Goal: Task Accomplishment & Management: Manage account settings

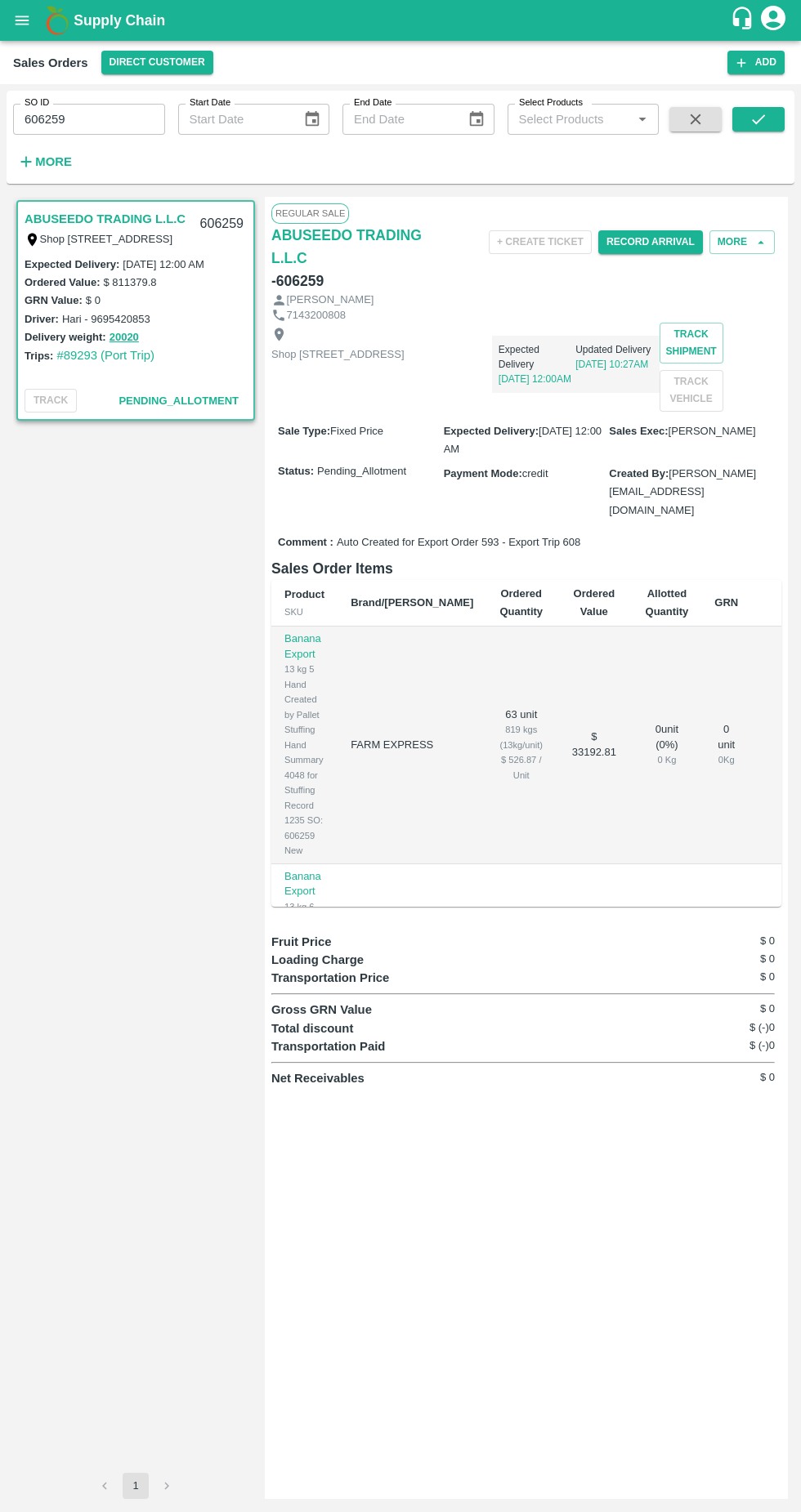
click at [204, 318] on div "Driver: Hari - 9695420853" at bounding box center [136, 318] width 223 height 18
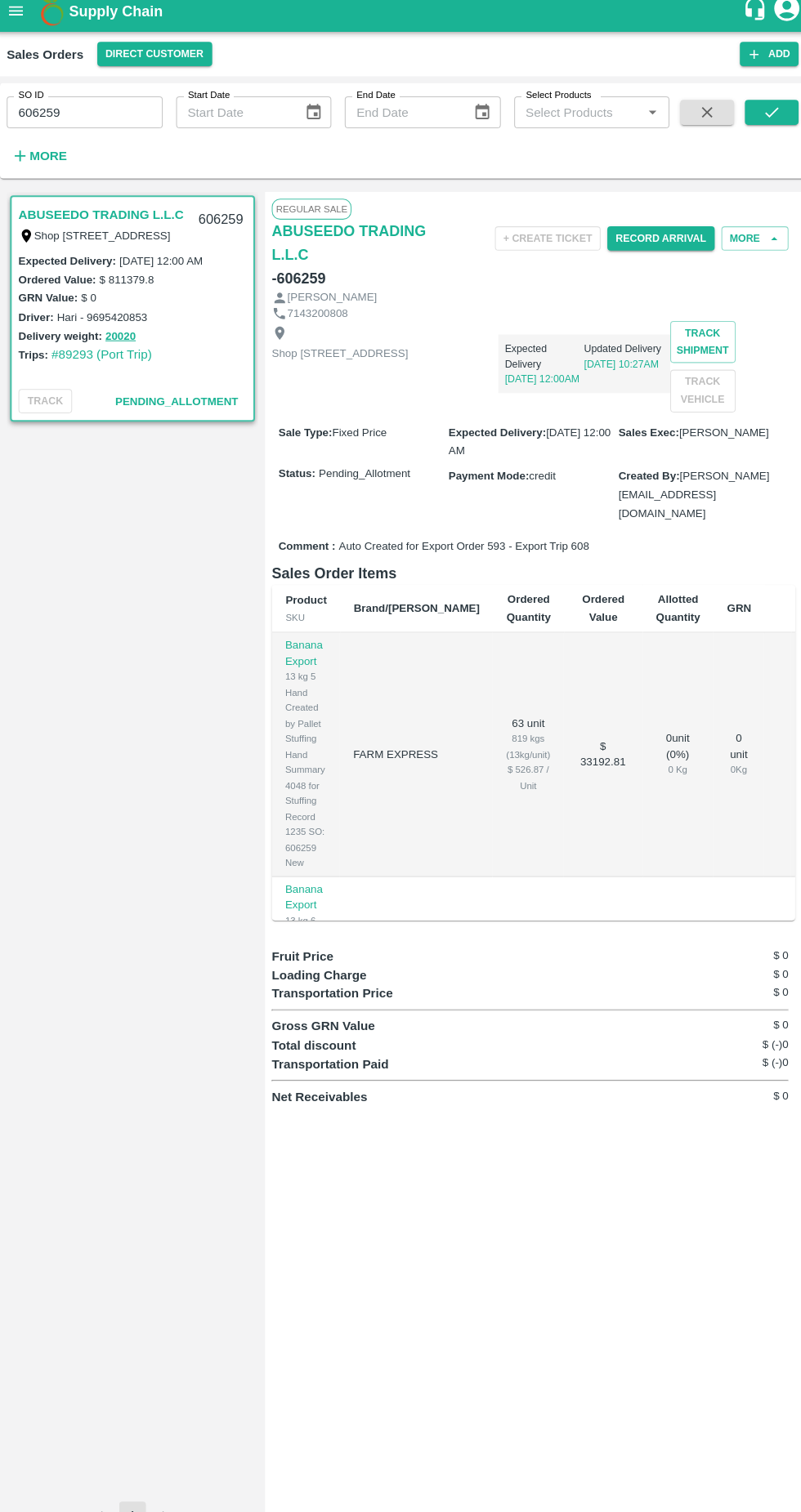
click at [93, 360] on link "#89293 (Port Trip)" at bounding box center [105, 354] width 99 height 13
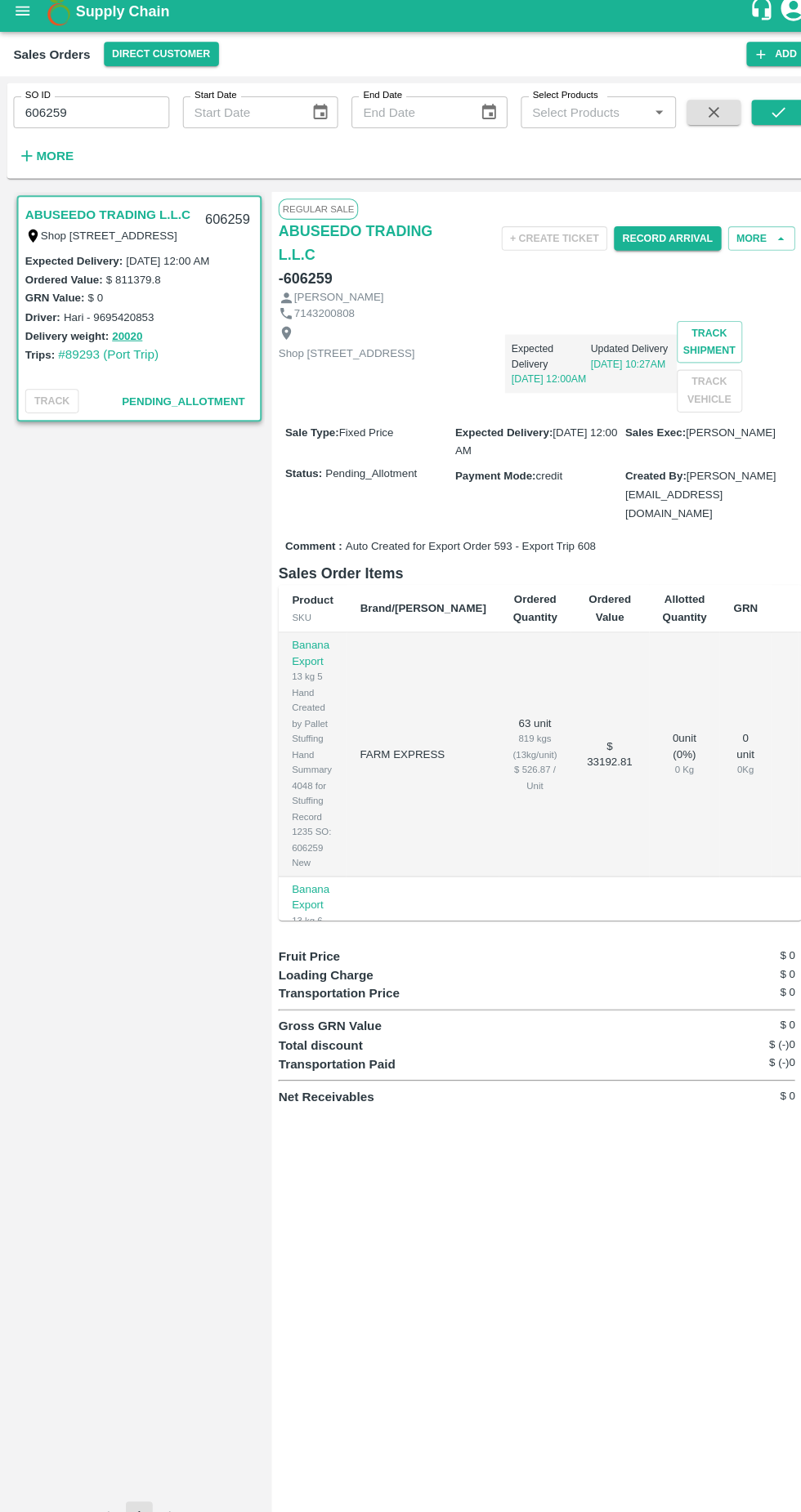
click at [487, 783] on td "63 unit 819 kgs (13kg/unit) $ 526.87 / Unit" at bounding box center [521, 745] width 69 height 237
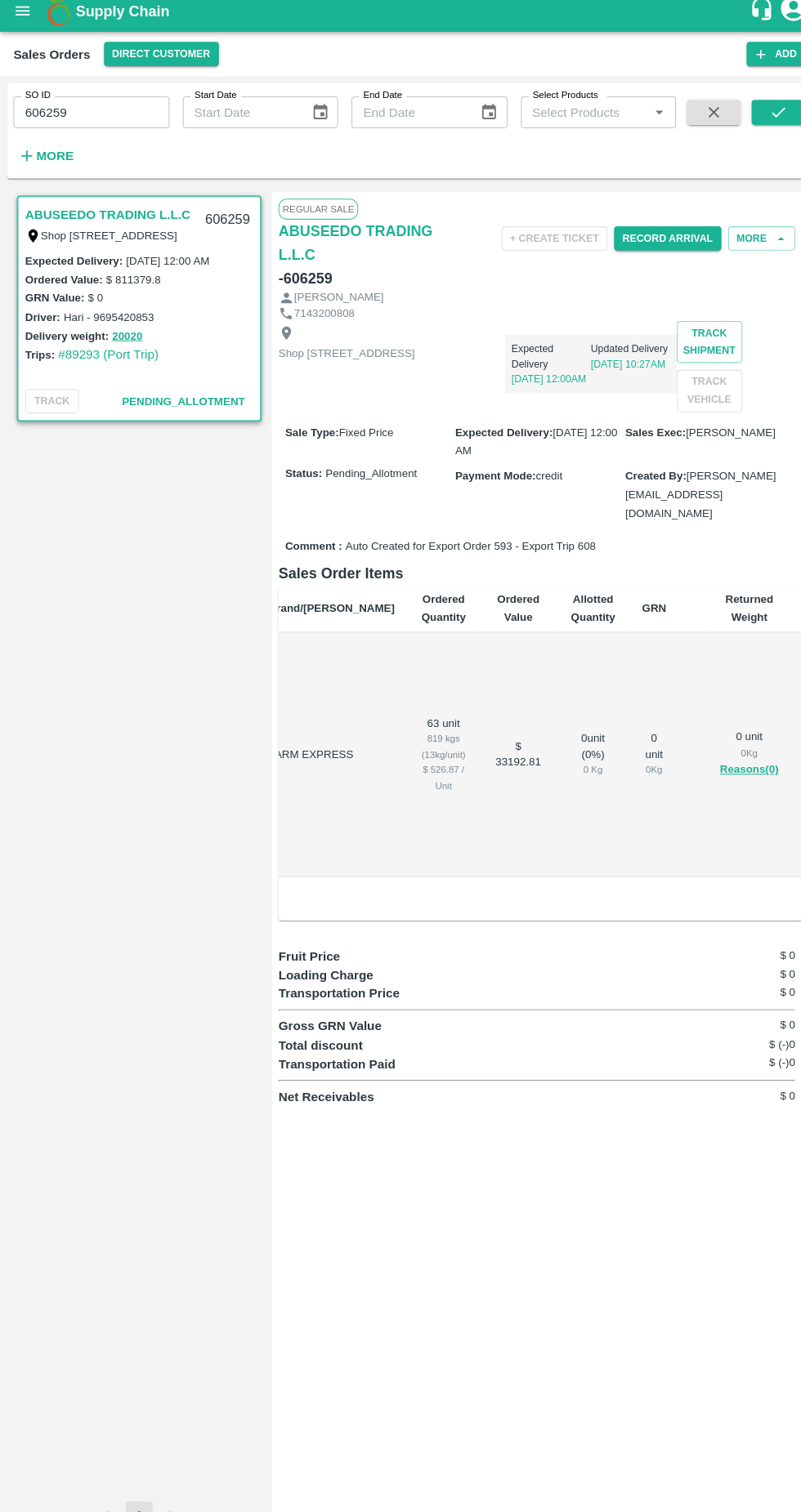
scroll to position [0, 91]
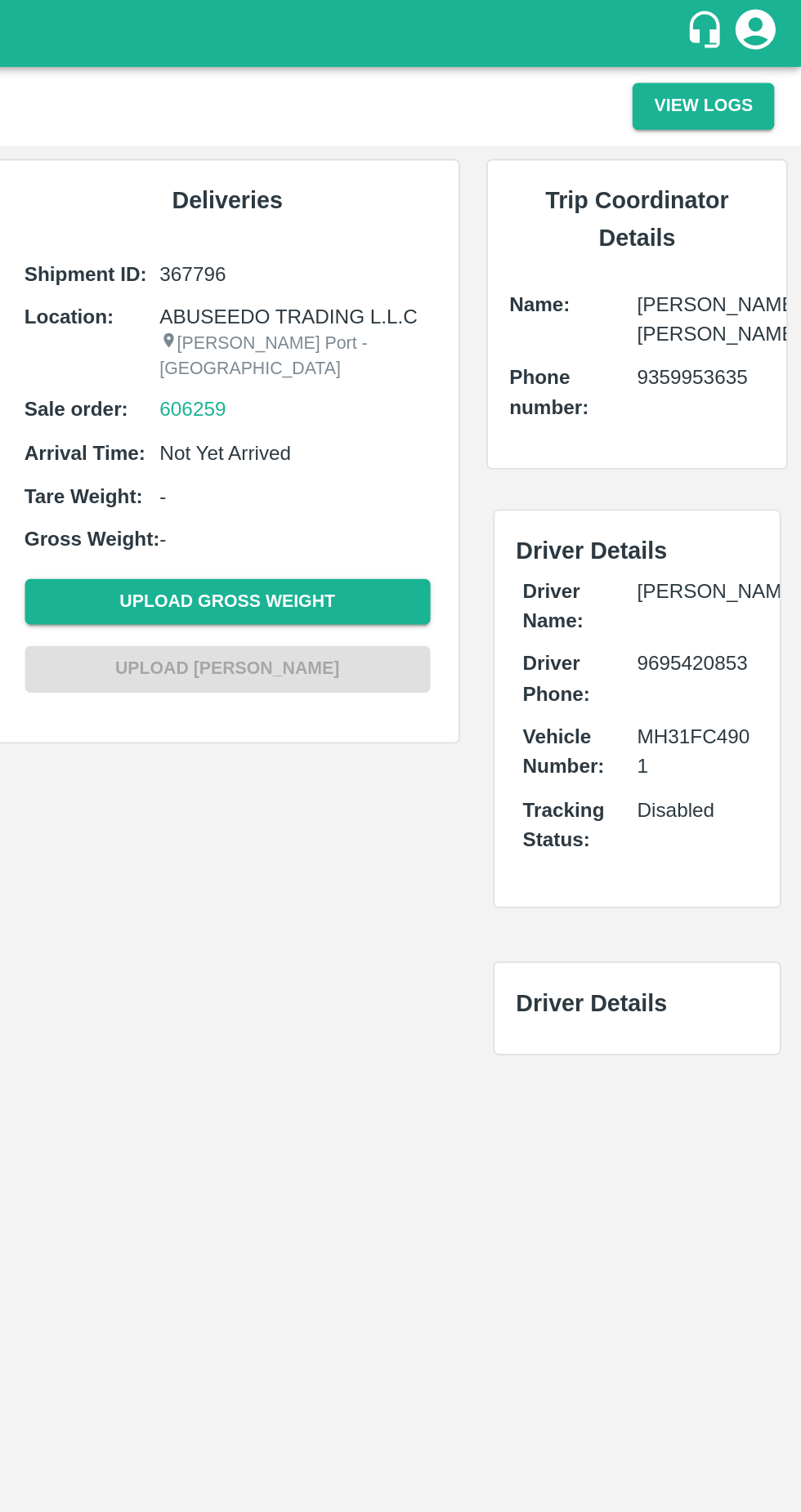
click at [775, 72] on button "View Logs" at bounding box center [741, 64] width 87 height 28
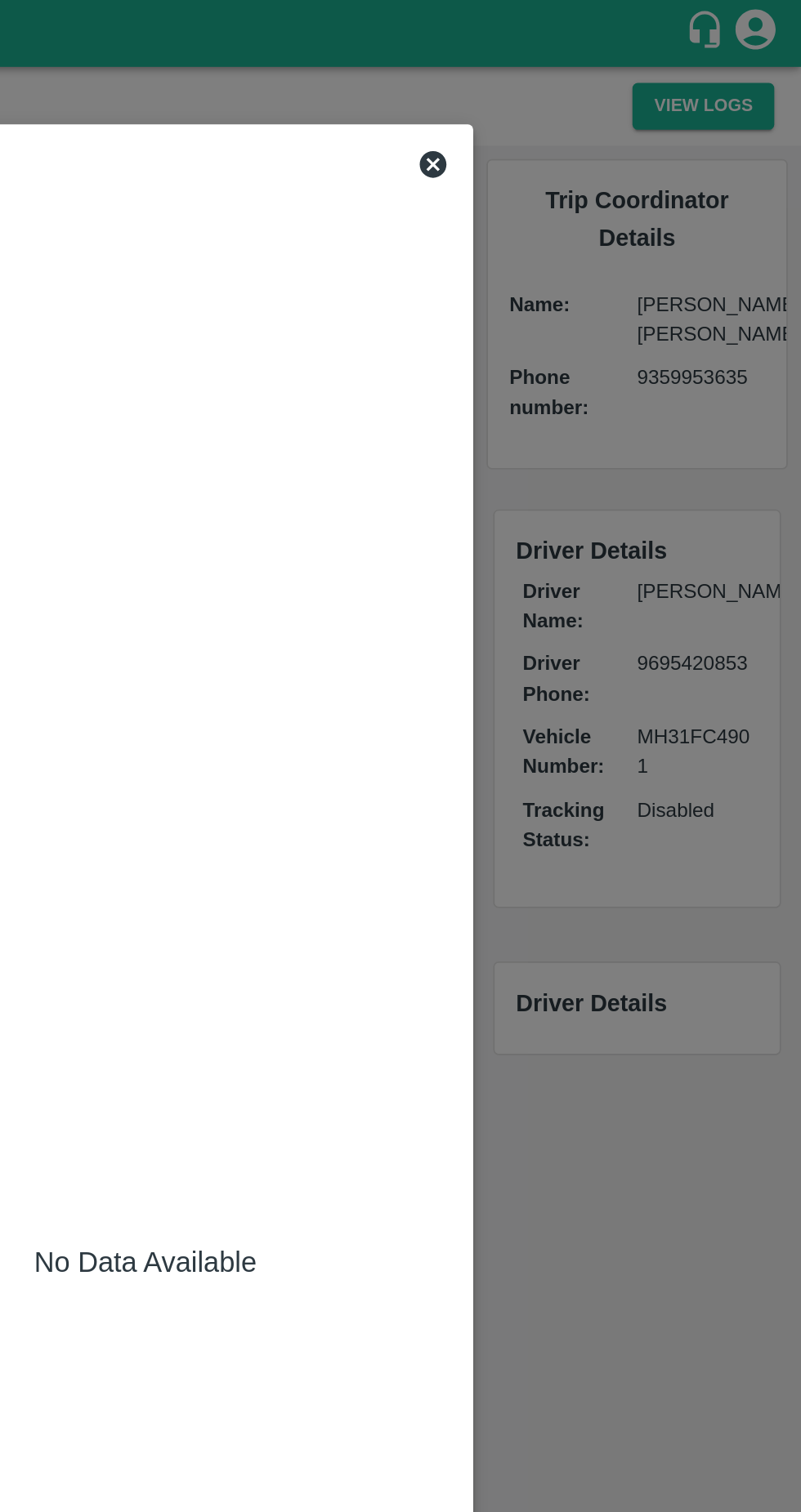
click at [582, 104] on icon at bounding box center [576, 100] width 16 height 16
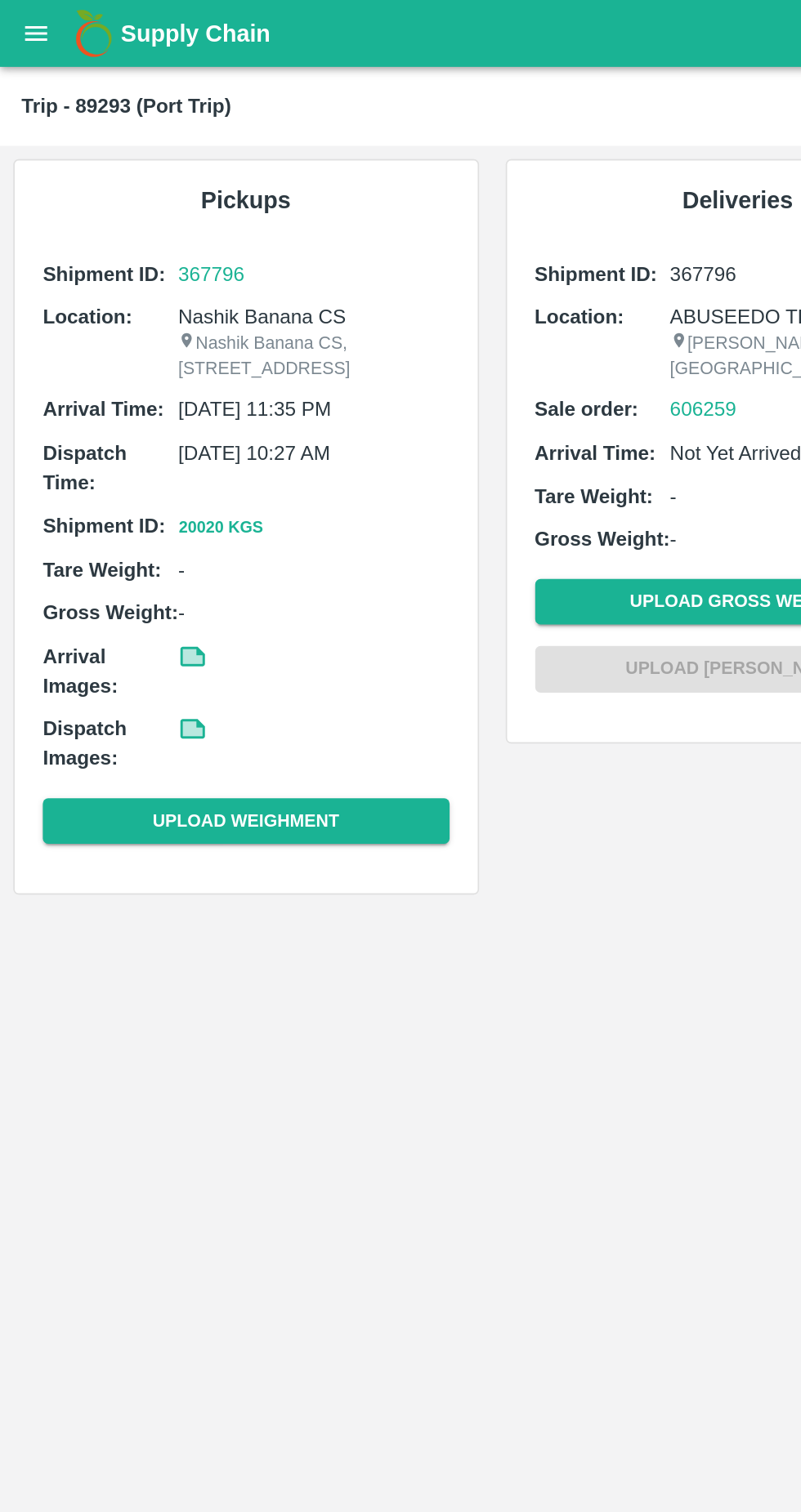
click at [193, 233] on p "Nashik Banana CS, [STREET_ADDRESS]" at bounding box center [191, 217] width 165 height 30
click at [208, 516] on button "Upload Weighment" at bounding box center [151, 502] width 248 height 28
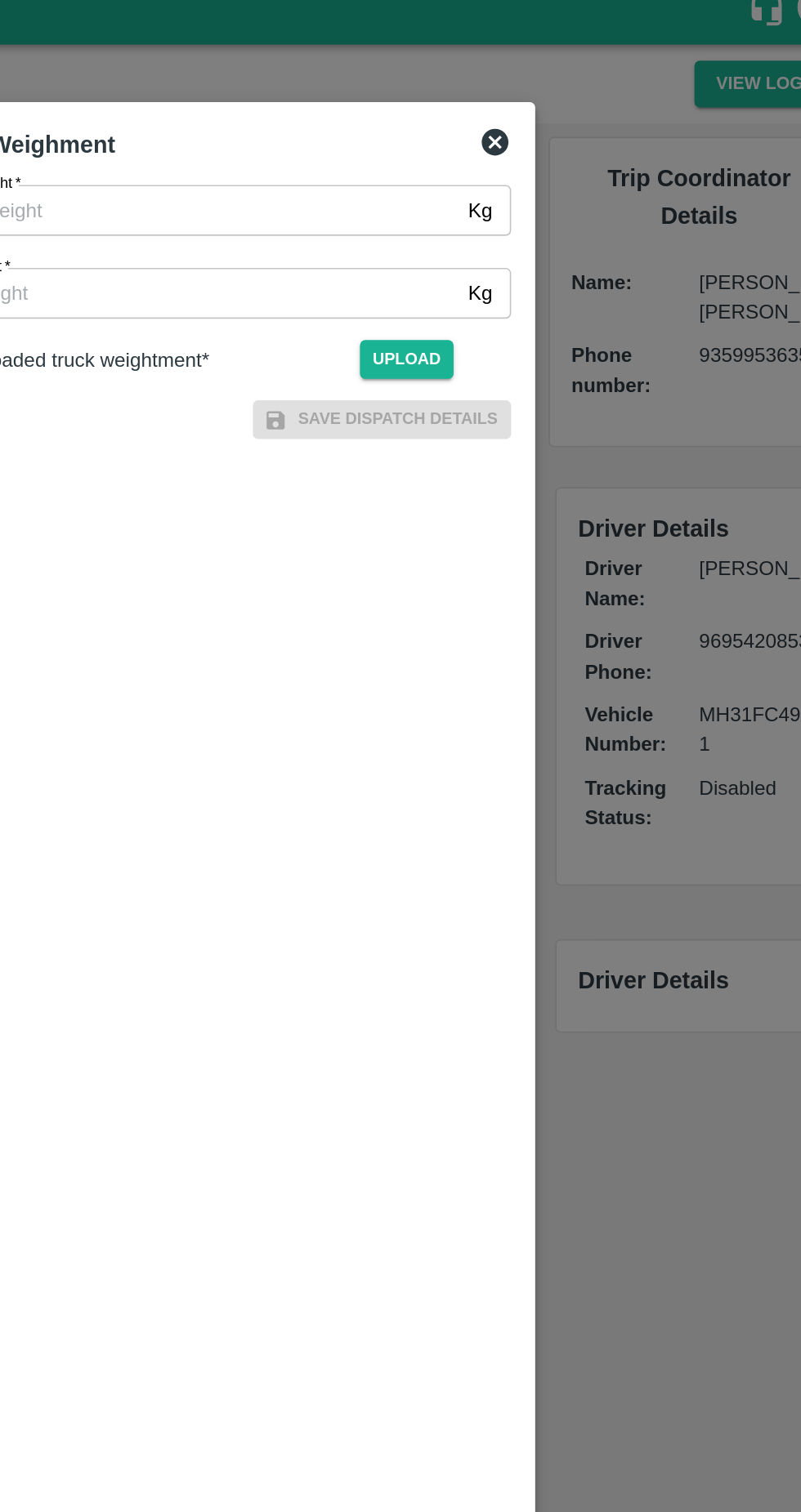
click at [660, 746] on div at bounding box center [400, 756] width 801 height 1512
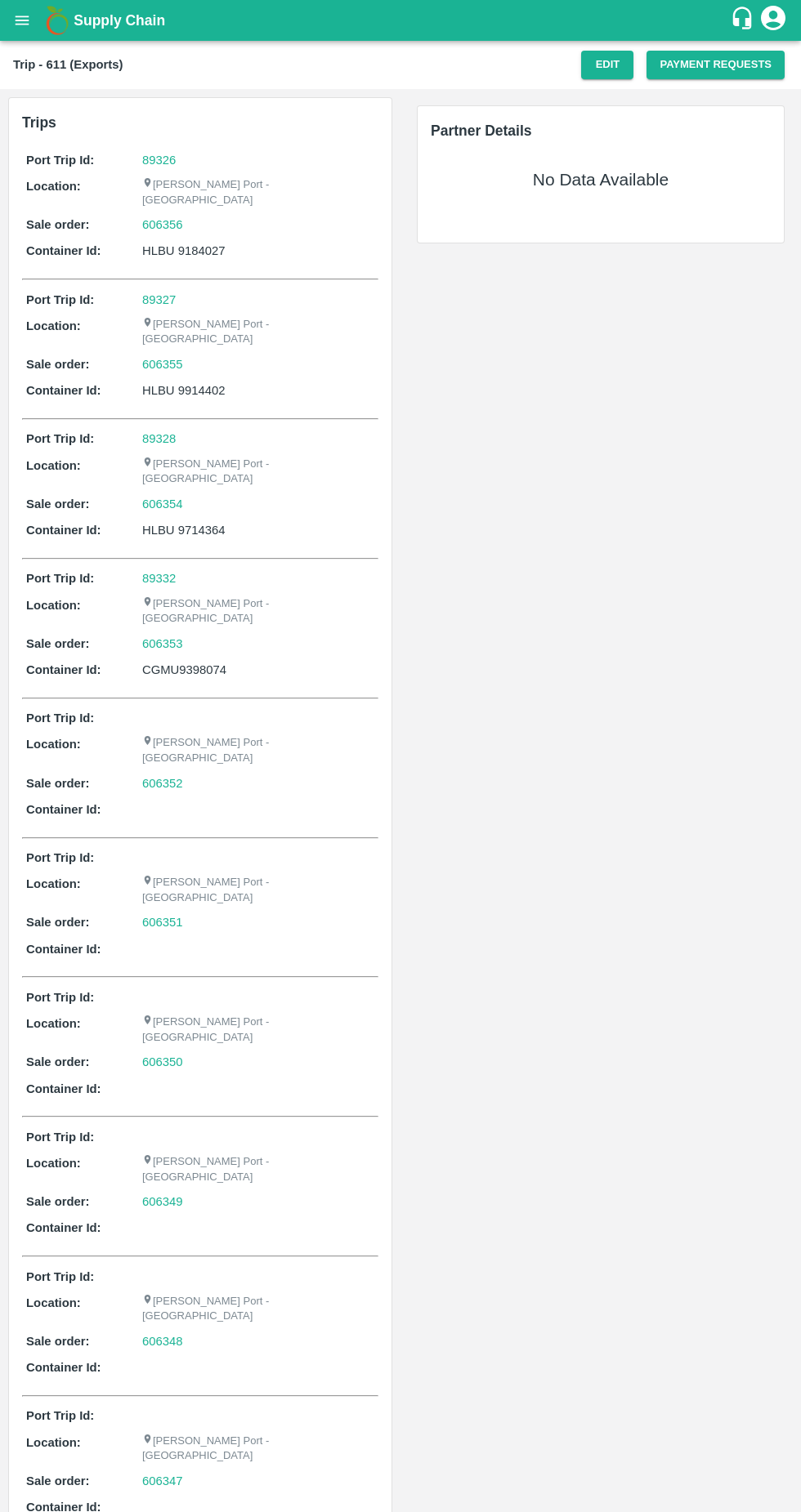
click at [609, 59] on button "Edit" at bounding box center [607, 64] width 52 height 28
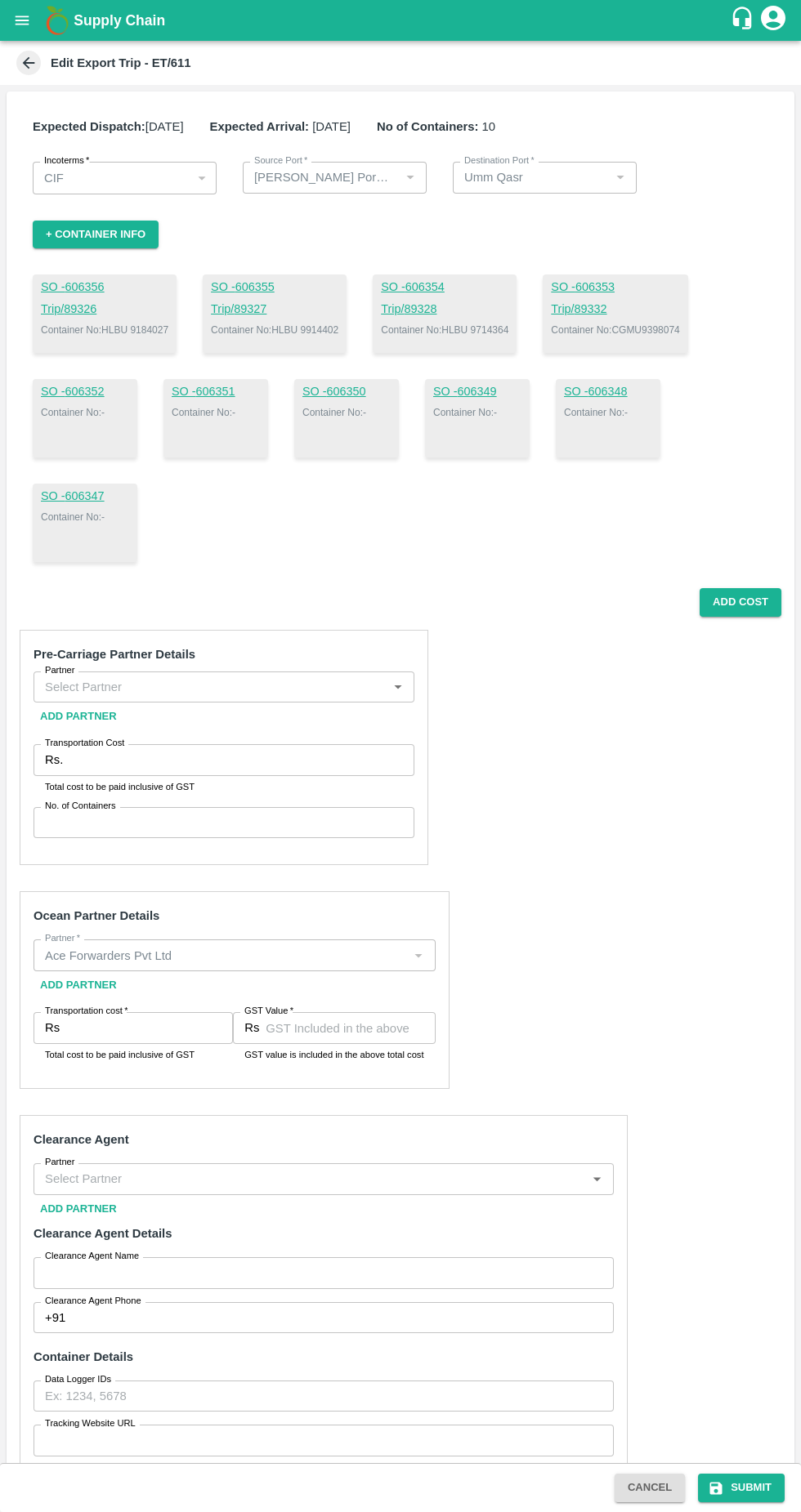
click at [647, 309] on link "Trip/ 89332" at bounding box center [615, 309] width 129 height 18
click at [111, 234] on button "+ Container Info" at bounding box center [95, 235] width 126 height 28
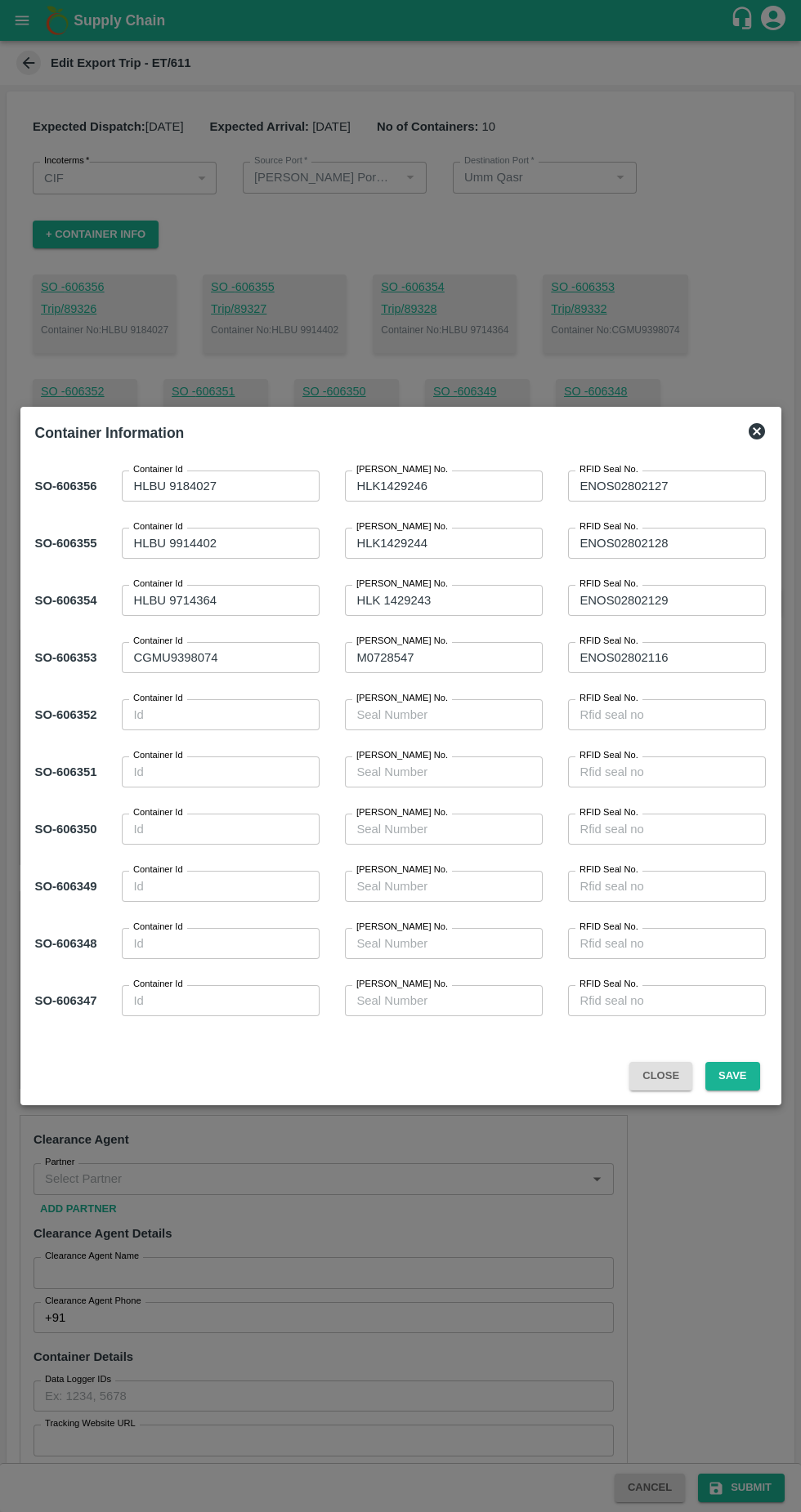
click at [694, 657] on textarea "ENOS02802116" at bounding box center [667, 658] width 175 height 17
type textarea "E"
click at [461, 654] on textarea "M0728547" at bounding box center [444, 658] width 175 height 17
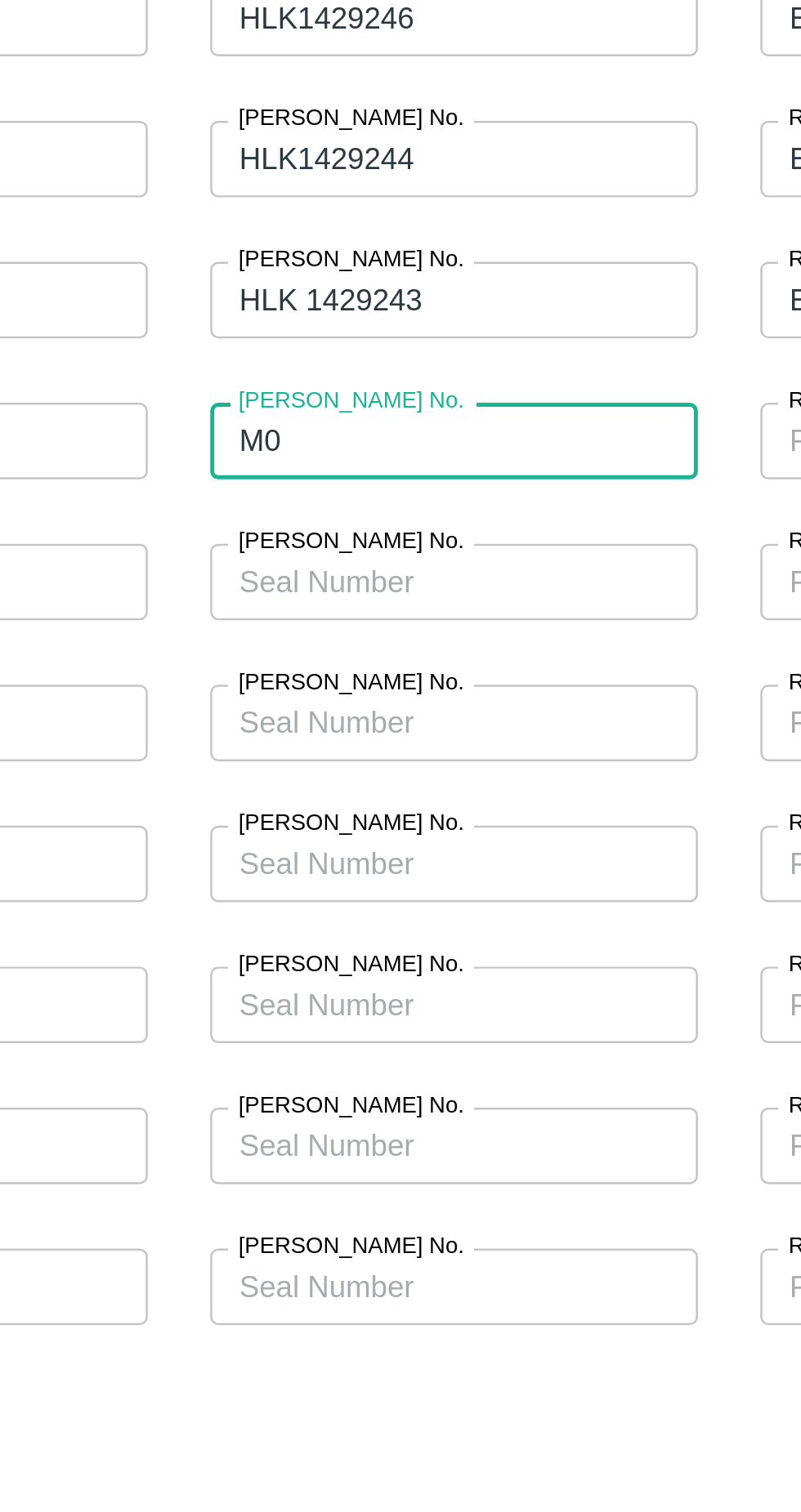
type textarea "M"
click at [305, 660] on textarea "CGMU9398074" at bounding box center [221, 658] width 175 height 17
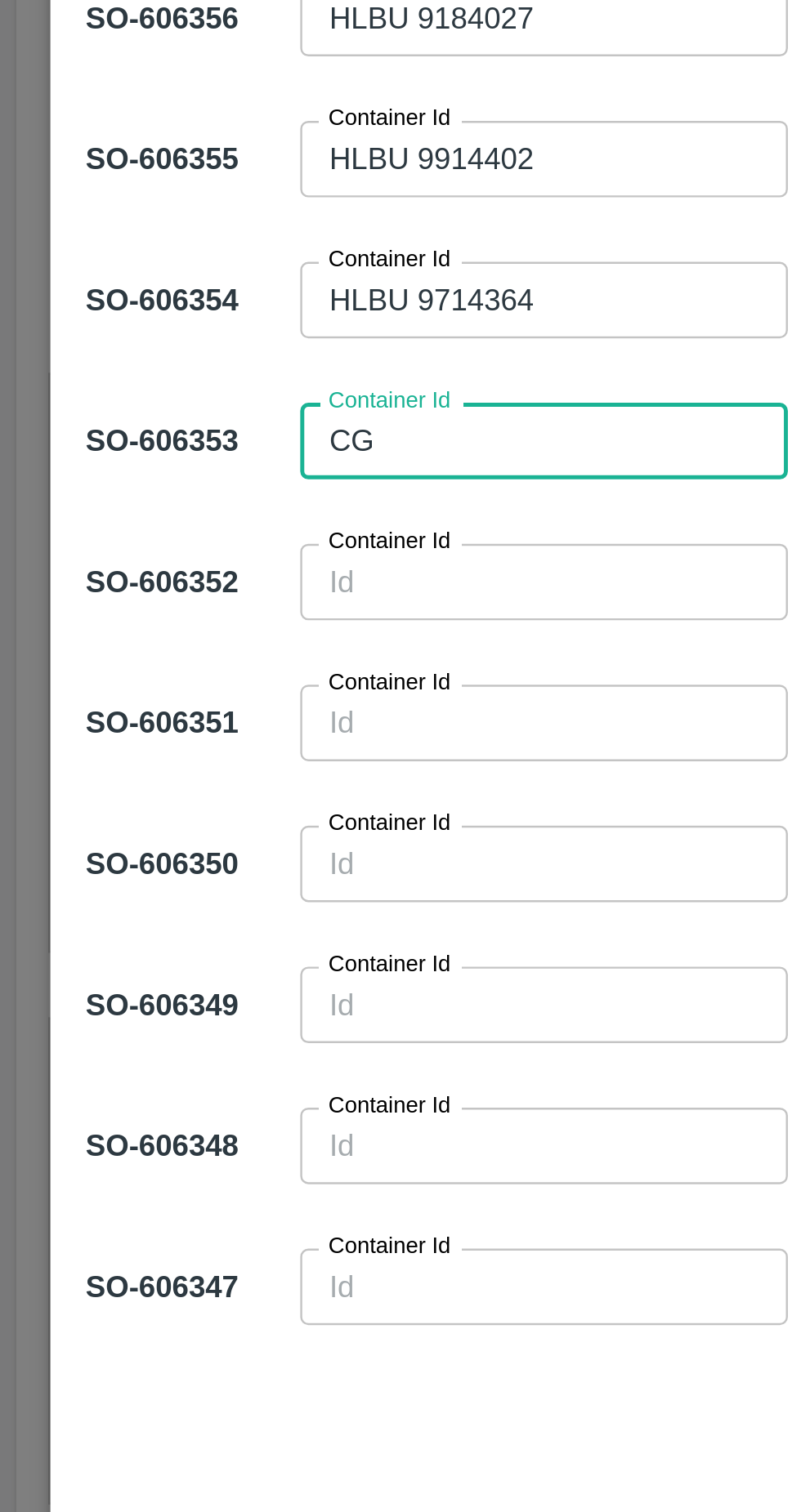
type textarea "C"
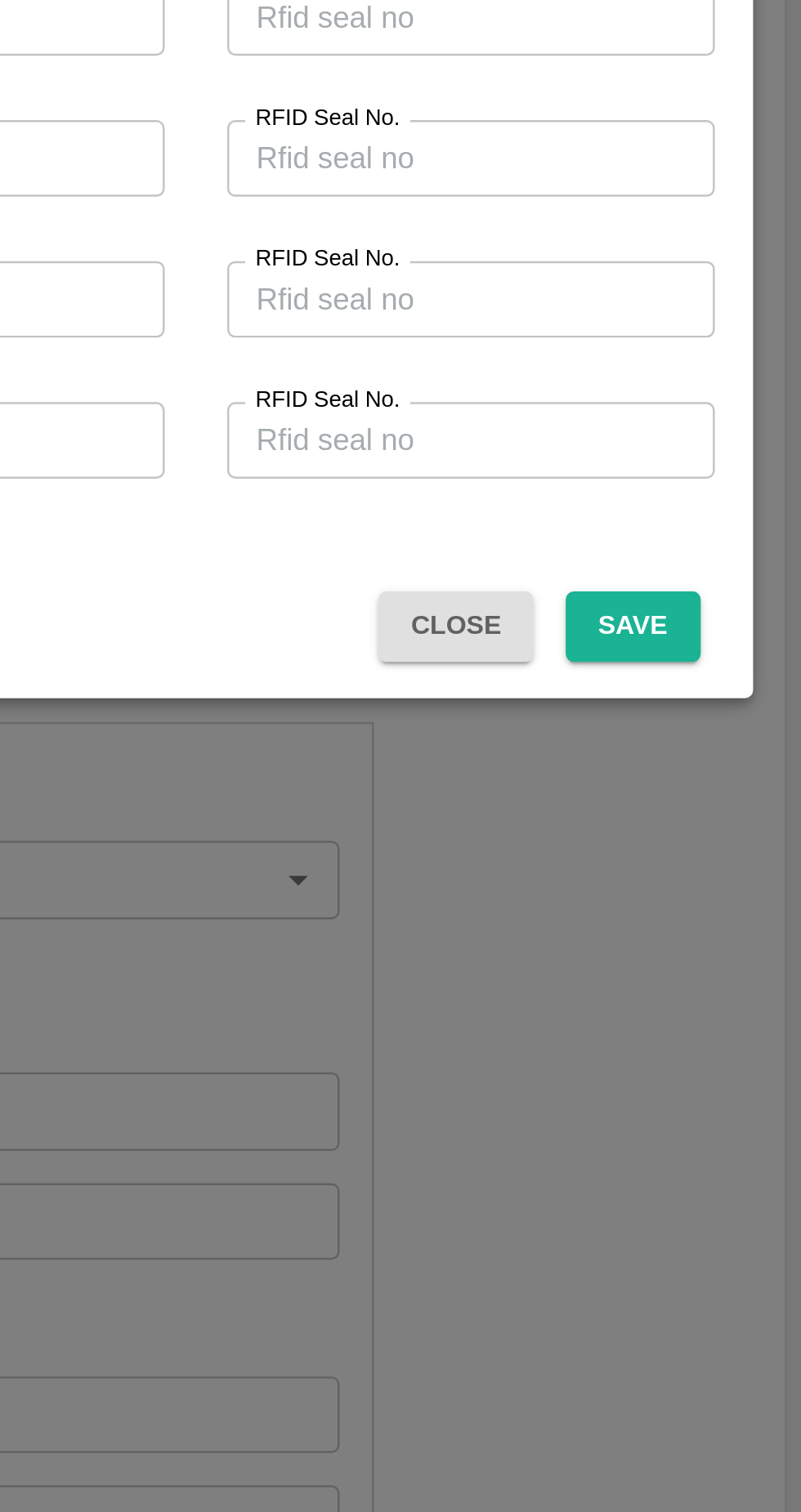
click at [739, 1074] on button "Save" at bounding box center [732, 1076] width 54 height 28
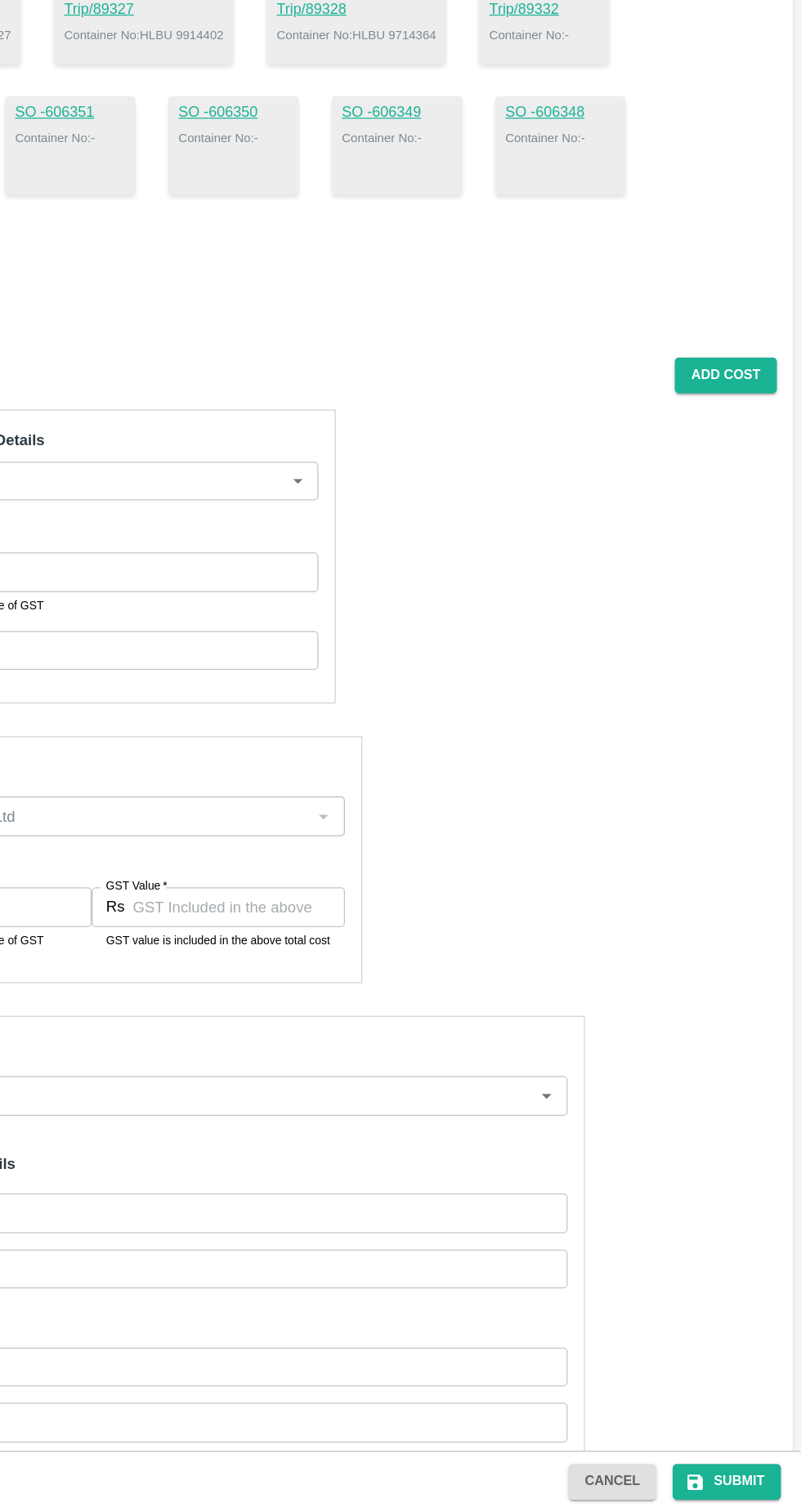
scroll to position [5, 0]
